Goal: Navigation & Orientation: Find specific page/section

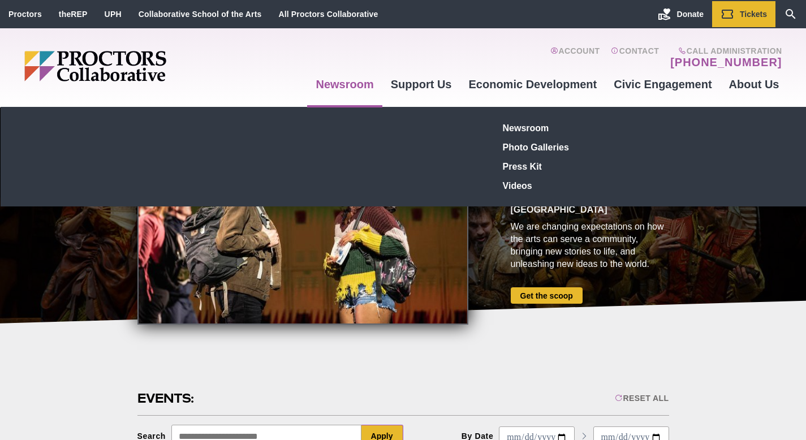
click at [356, 88] on link "Newsroom" at bounding box center [344, 84] width 75 height 31
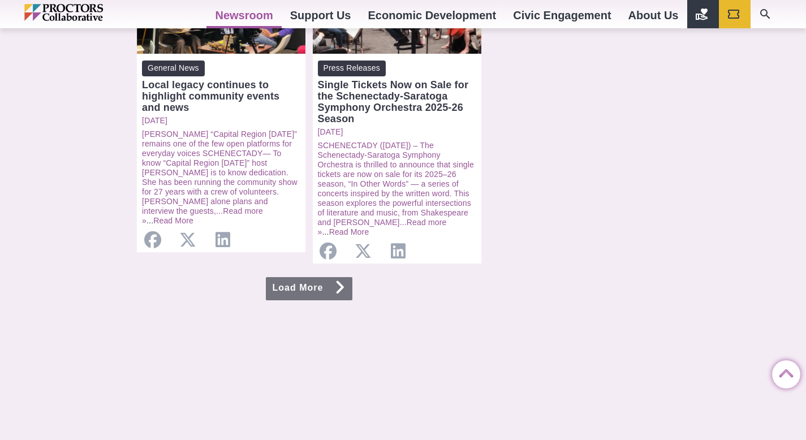
scroll to position [1238, 0]
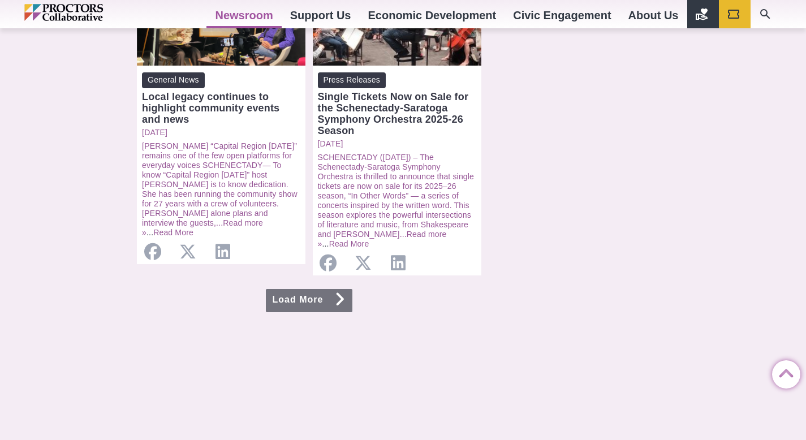
click at [345, 295] on icon at bounding box center [339, 299] width 11 height 9
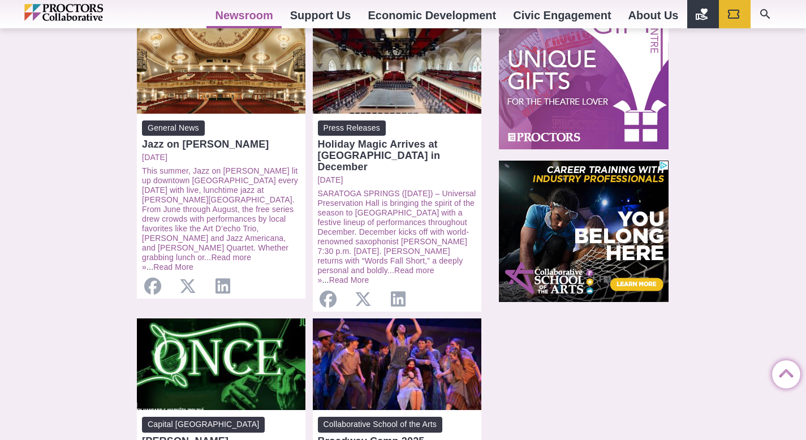
scroll to position [866, 0]
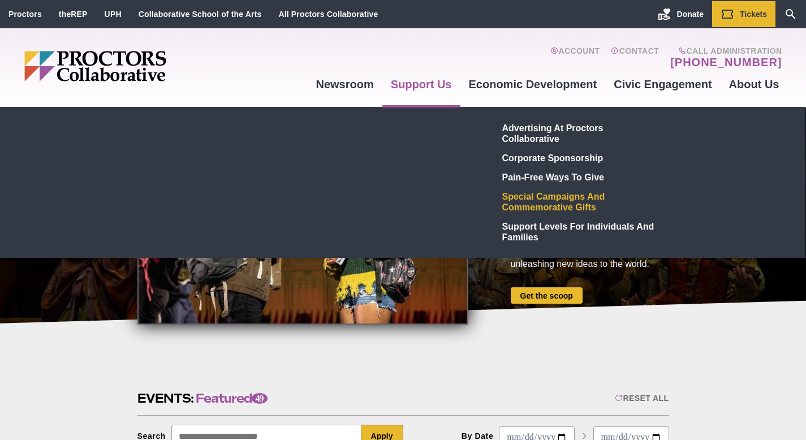
click at [521, 201] on link "Special Campaigns and Commemorative Gifts" at bounding box center [580, 202] width 165 height 30
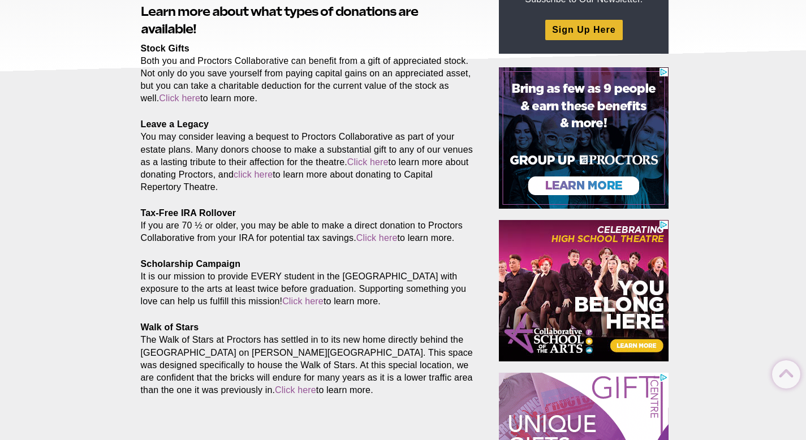
scroll to position [193, 0]
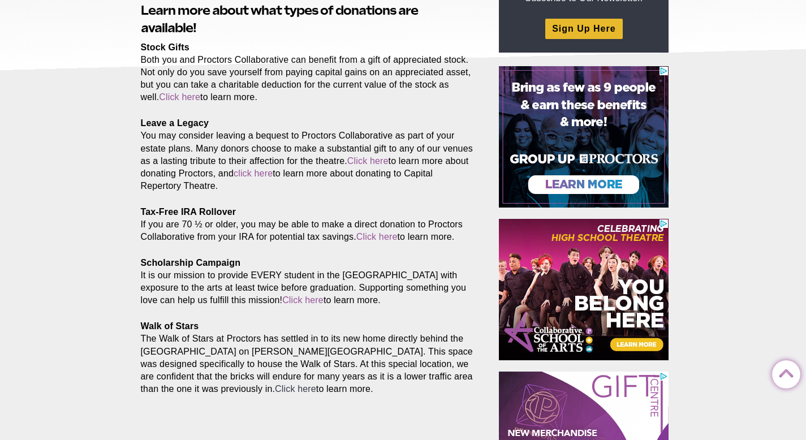
click at [275, 391] on link "Click here" at bounding box center [295, 389] width 41 height 10
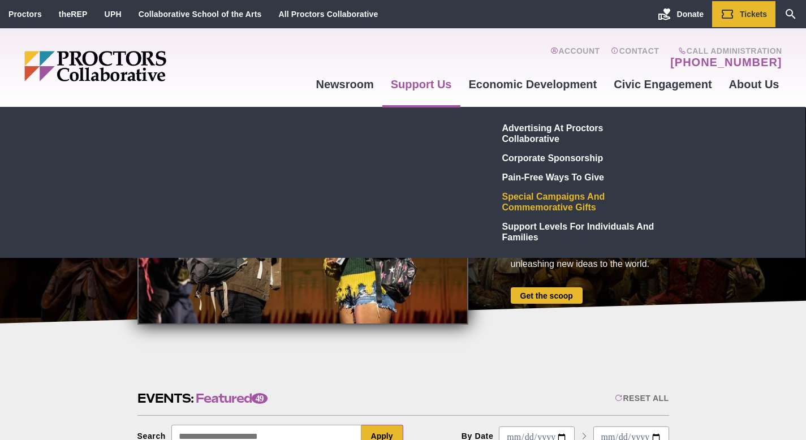
click at [529, 204] on link "Special Campaigns and Commemorative Gifts" at bounding box center [580, 202] width 165 height 30
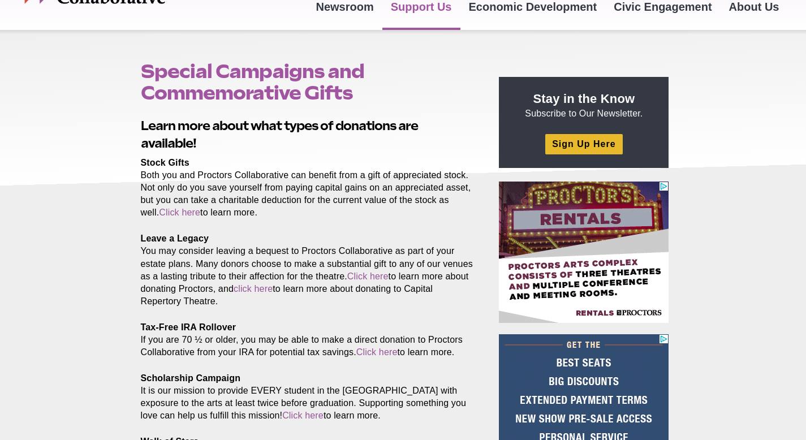
scroll to position [50, 0]
